Goal: Task Accomplishment & Management: Manage account settings

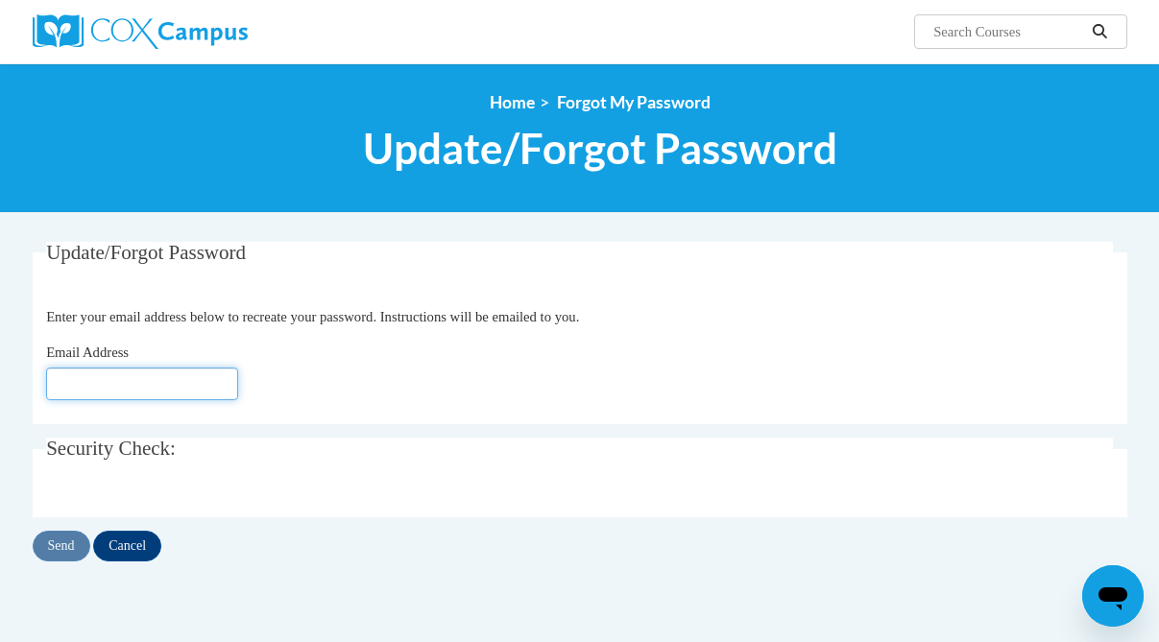
click at [137, 384] on input "Email Address" at bounding box center [142, 384] width 192 height 33
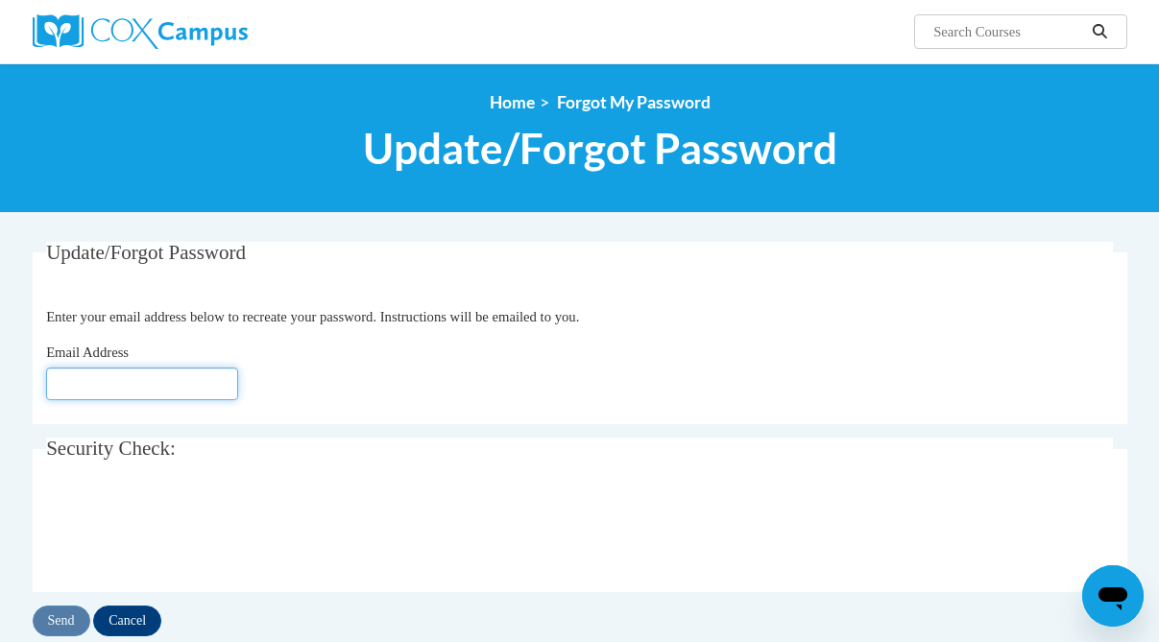
type input "[EMAIL_ADDRESS][DOMAIN_NAME]"
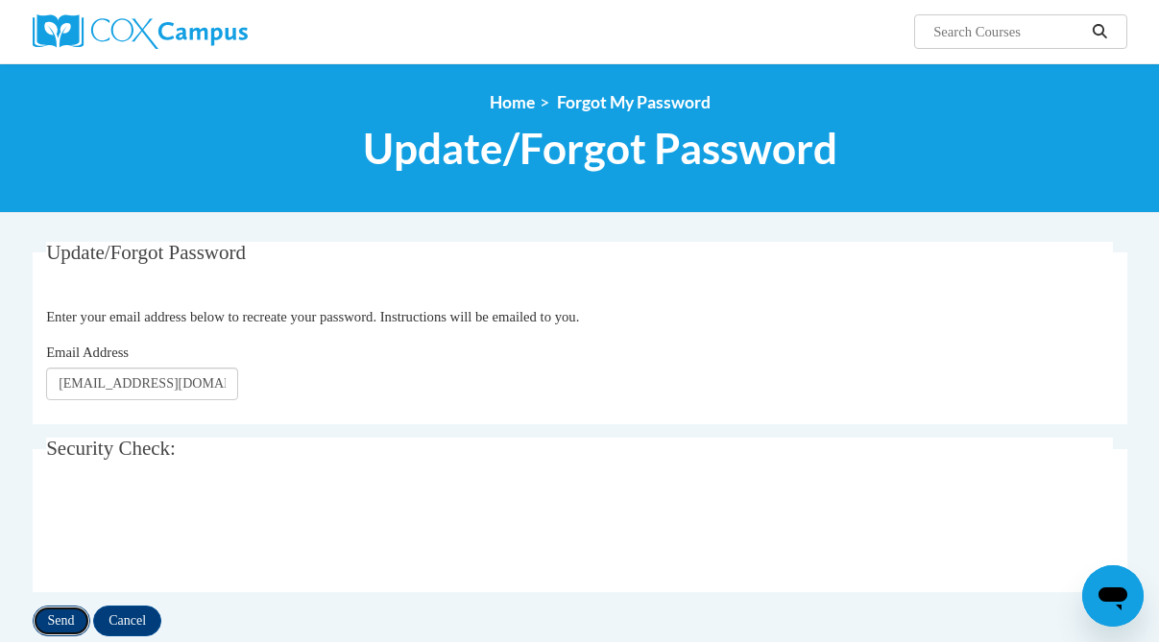
click at [73, 619] on input "Send" at bounding box center [62, 621] width 58 height 31
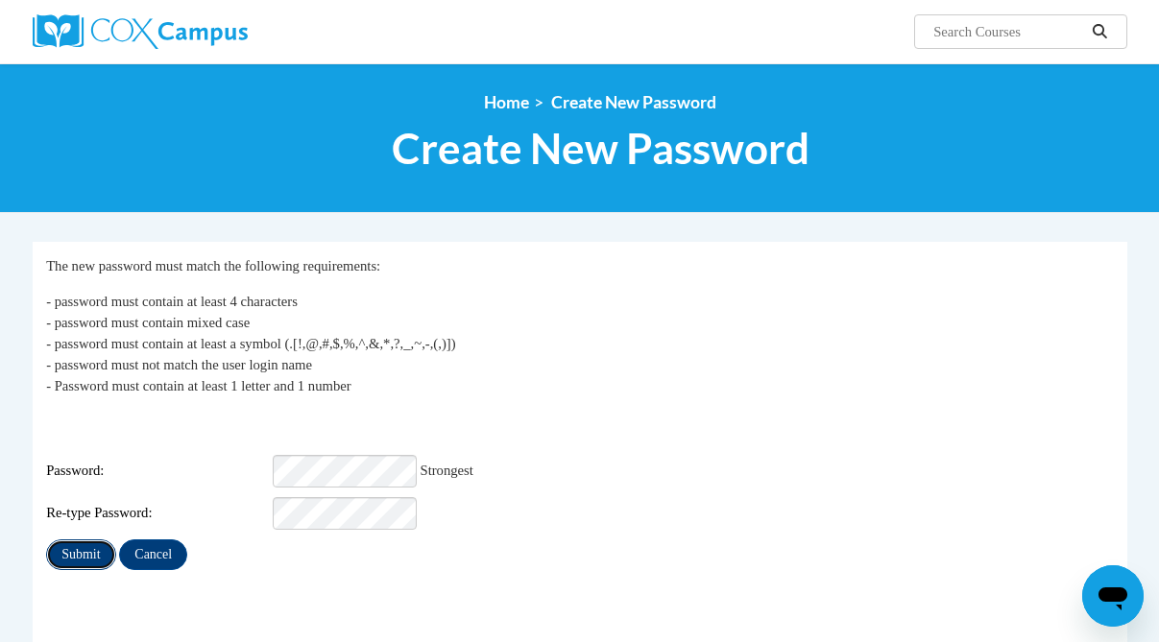
click at [85, 544] on input "Submit" at bounding box center [80, 555] width 69 height 31
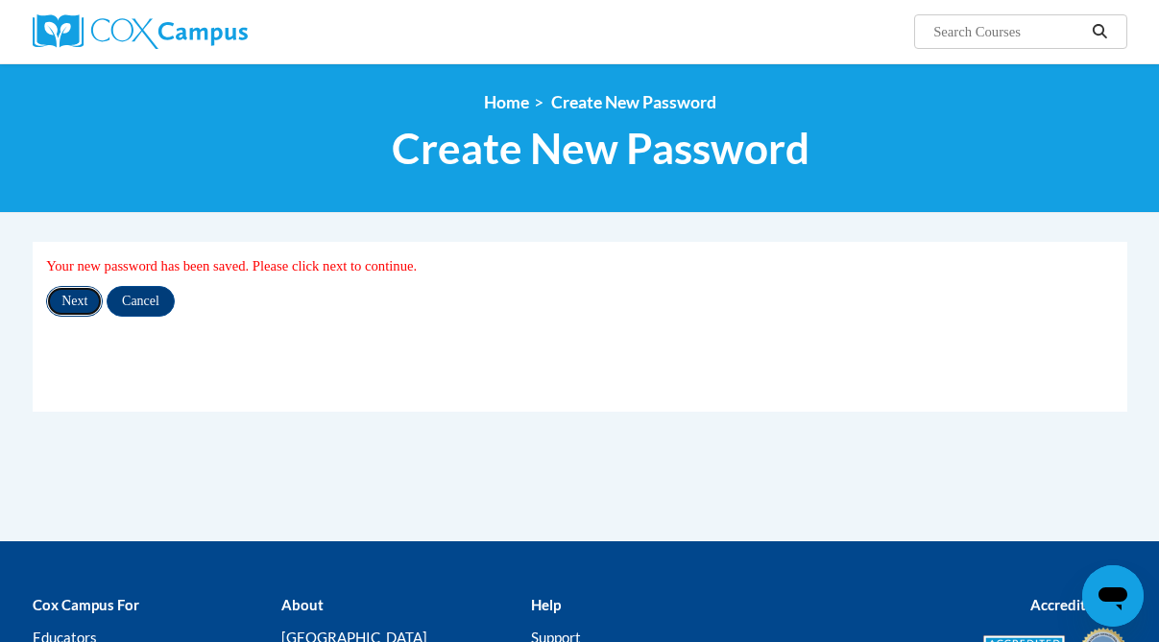
click at [88, 297] on input "Next" at bounding box center [74, 301] width 57 height 31
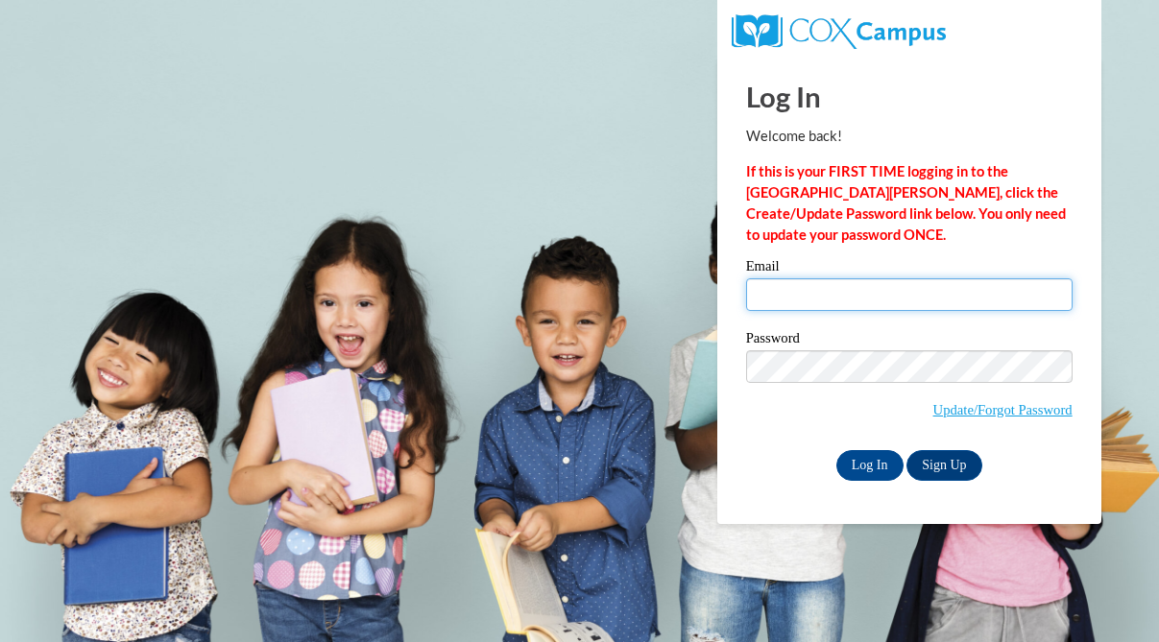
click at [803, 290] on input "Email" at bounding box center [909, 295] width 327 height 33
type input "[EMAIL_ADDRESS][DOMAIN_NAME]"
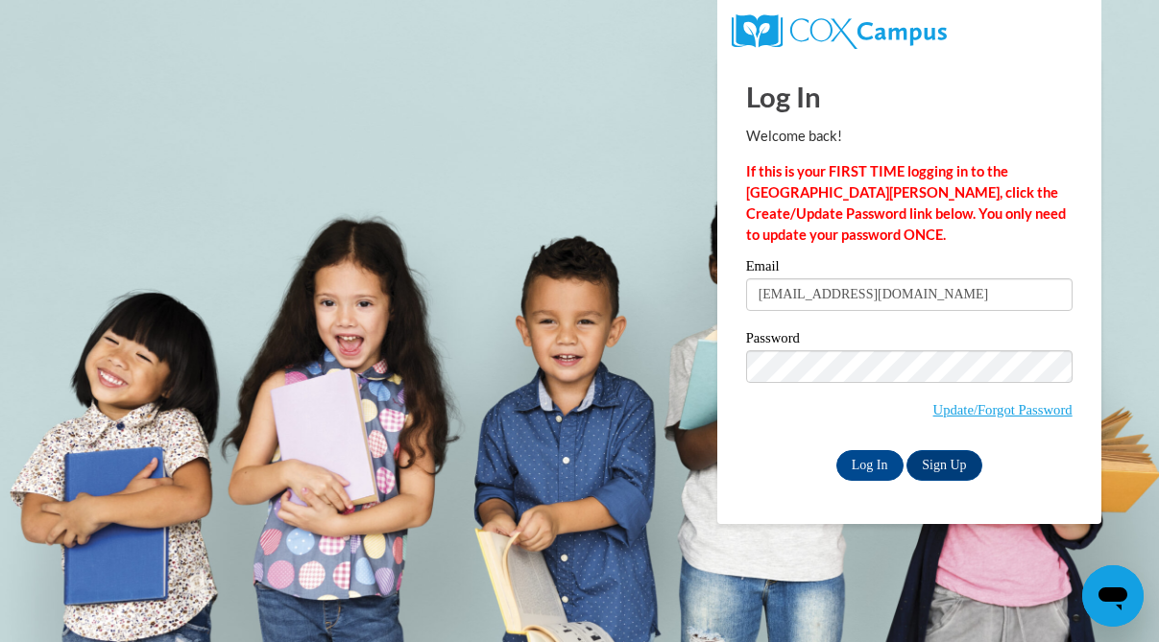
click at [797, 419] on span "Update/Forgot Password" at bounding box center [909, 391] width 327 height 80
click at [679, 367] on body "Log In Welcome back! If this is your FIRST TIME logging in to the NEW Cox Campu…" at bounding box center [579, 321] width 1159 height 642
click at [836, 450] on input "Log In" at bounding box center [869, 465] width 67 height 31
click at [871, 457] on input "Log In" at bounding box center [869, 465] width 67 height 31
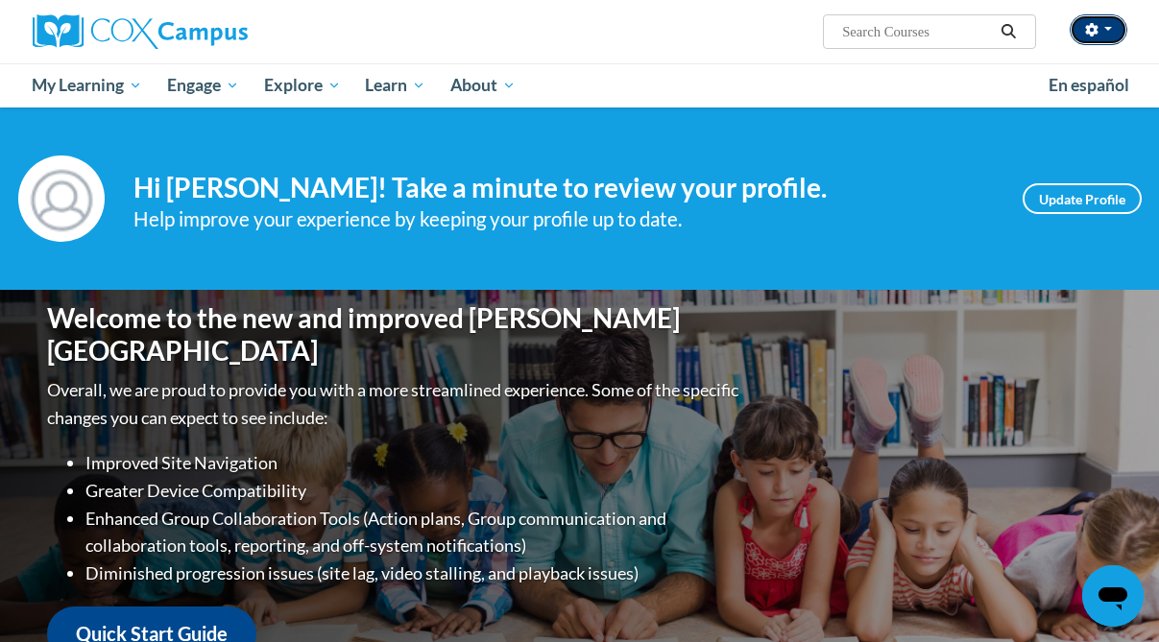
click at [1092, 36] on button "button" at bounding box center [1099, 29] width 58 height 31
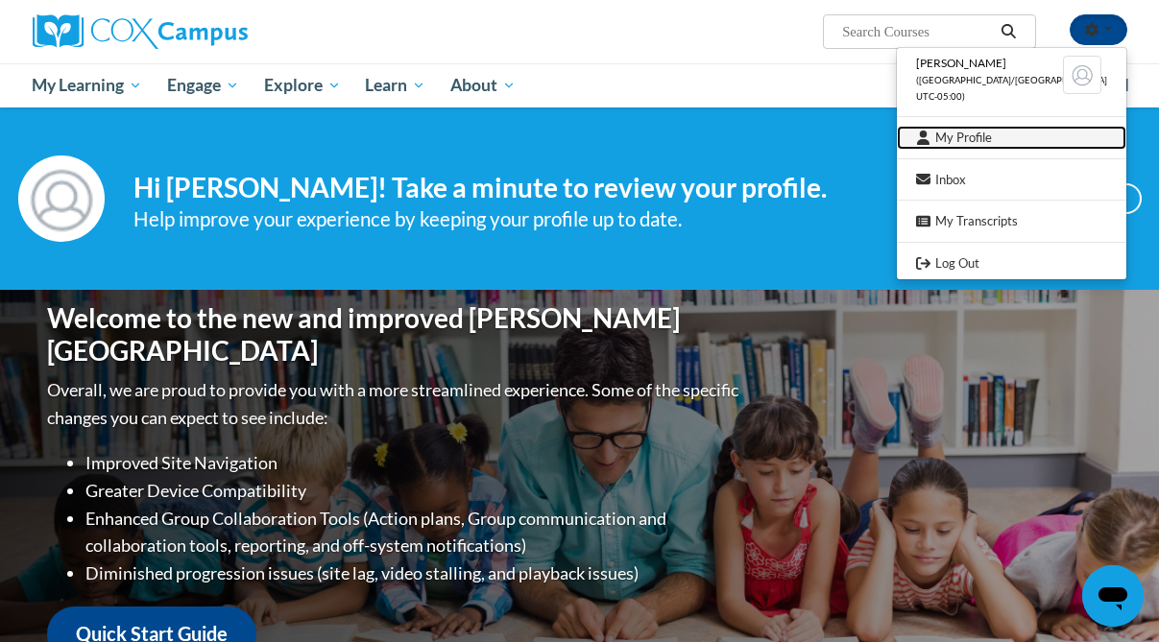
click at [1006, 141] on link "My Profile" at bounding box center [1012, 138] width 230 height 24
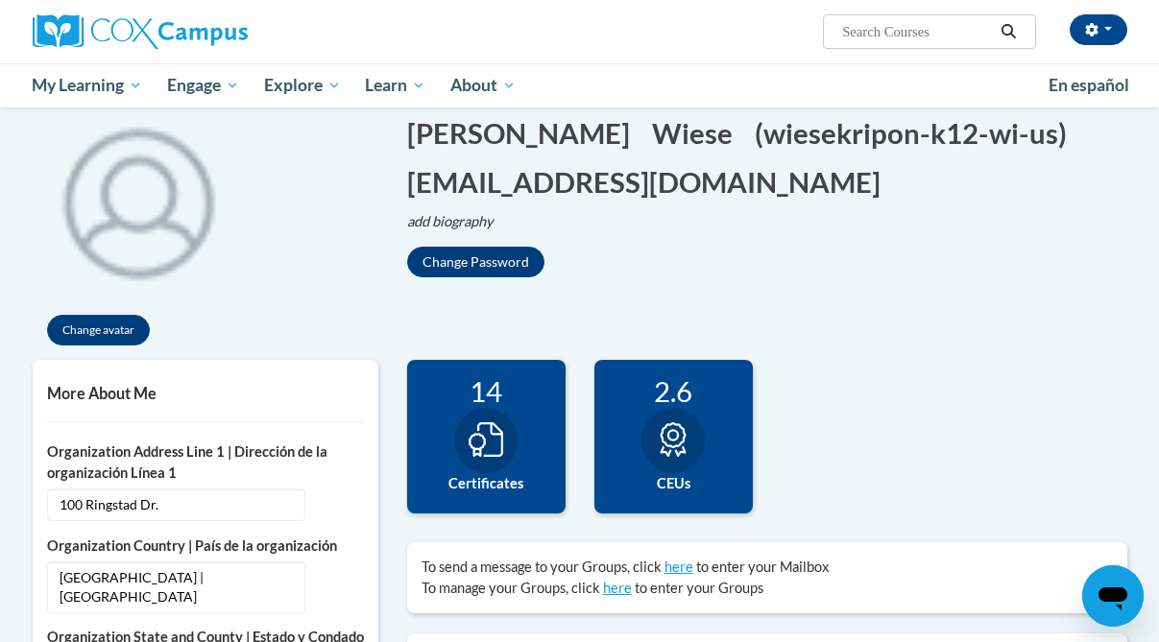
scroll to position [196, 0]
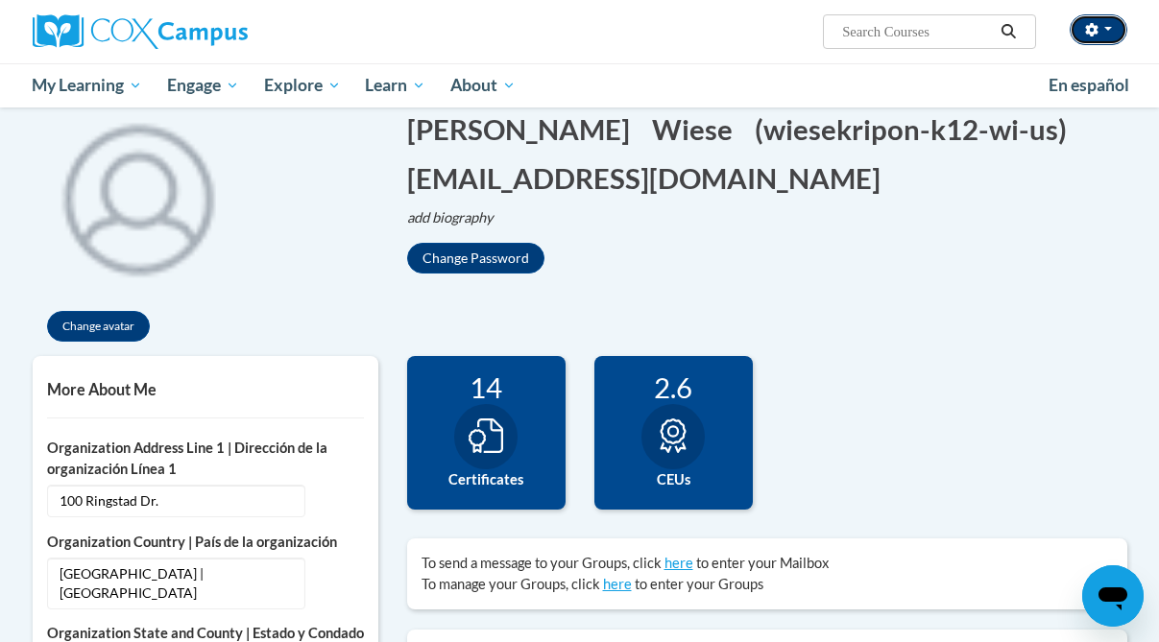
click at [1084, 37] on button "button" at bounding box center [1099, 29] width 58 height 31
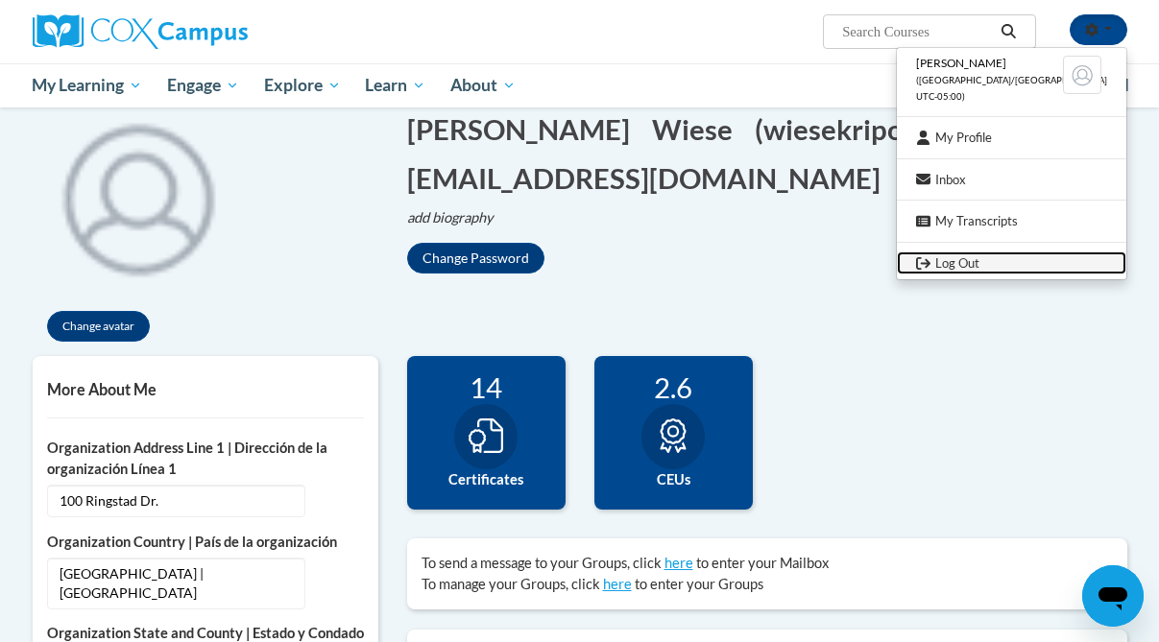
click at [980, 268] on link "Log Out" at bounding box center [1012, 264] width 230 height 24
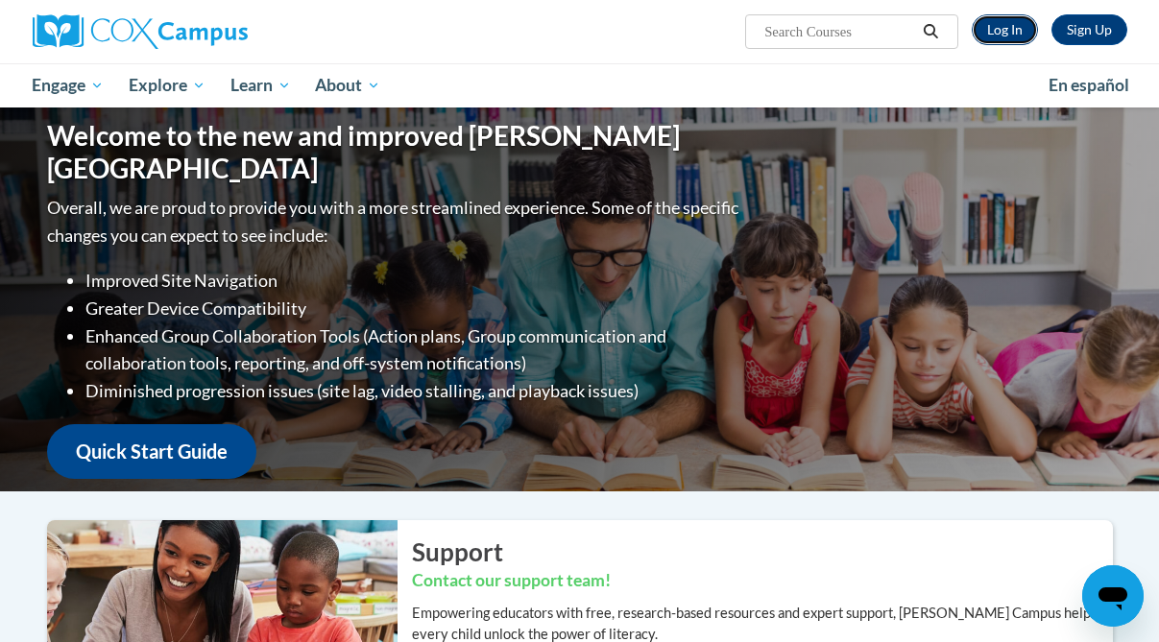
click at [1008, 24] on link "Log In" at bounding box center [1005, 29] width 66 height 31
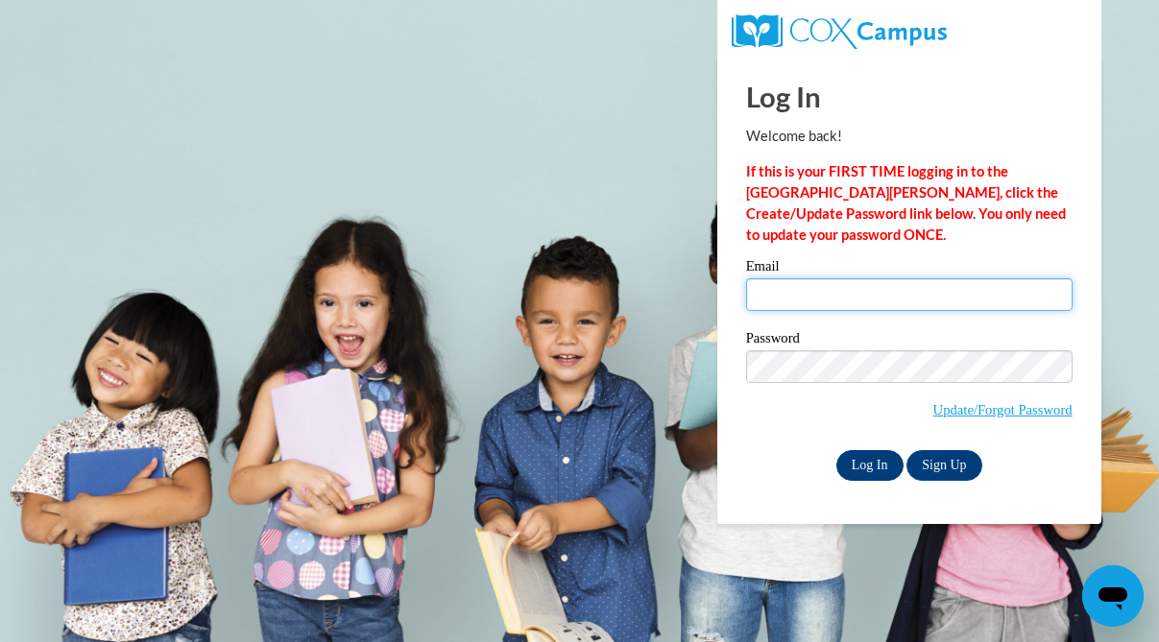
type input "[EMAIL_ADDRESS][DOMAIN_NAME]"
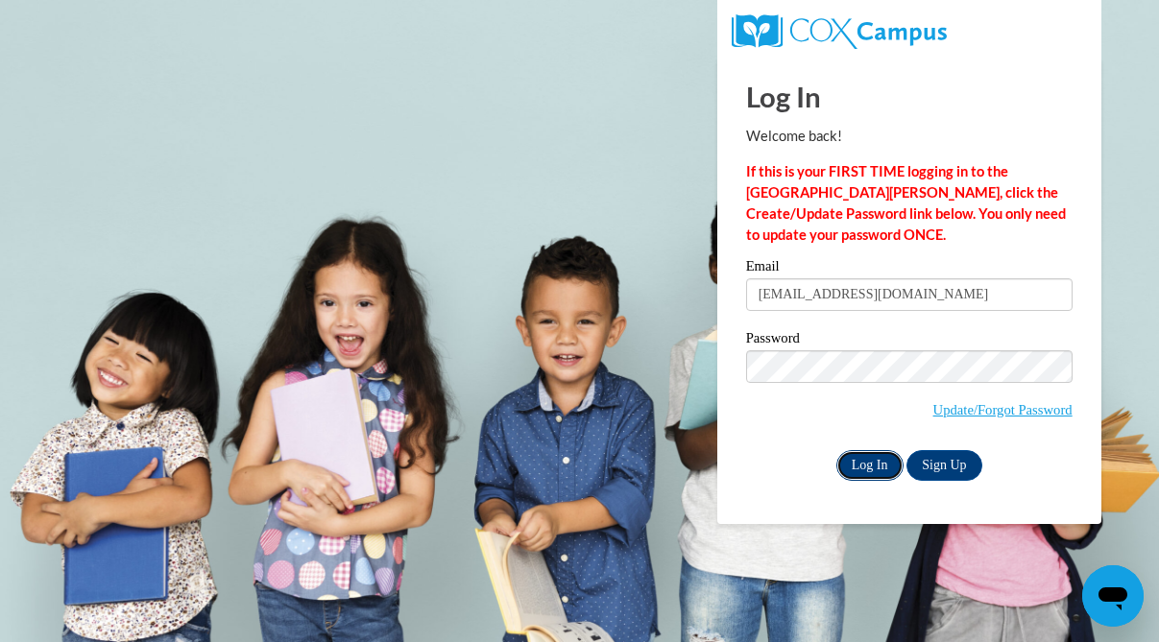
click at [886, 468] on input "Log In" at bounding box center [869, 465] width 67 height 31
